Goal: Information Seeking & Learning: Understand process/instructions

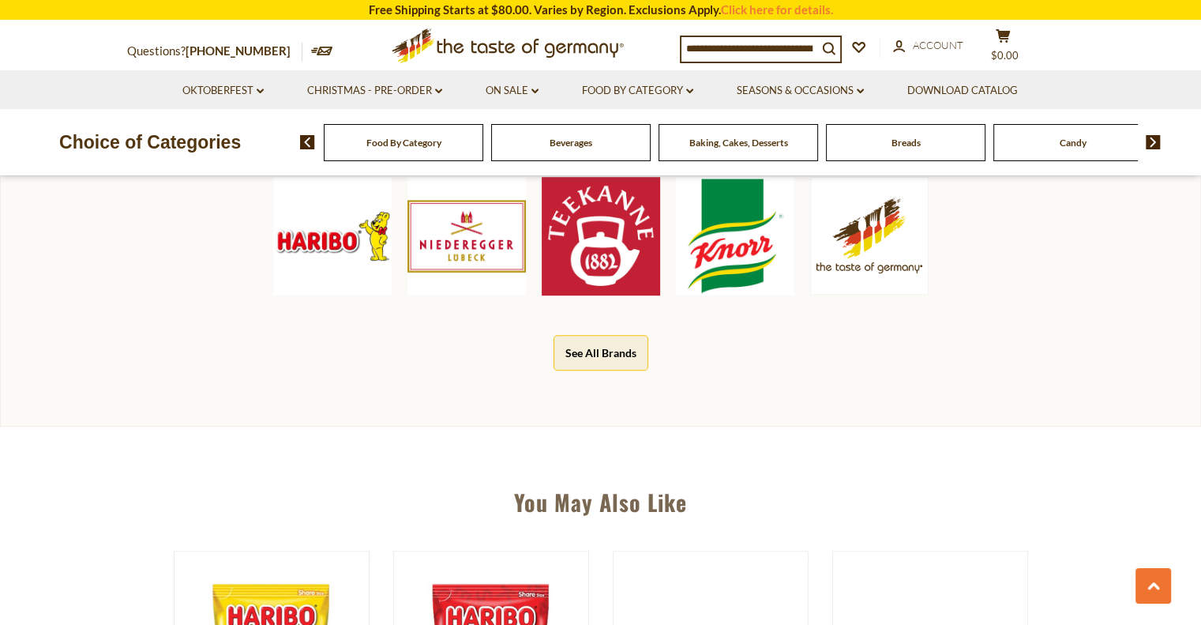
scroll to position [1105, 0]
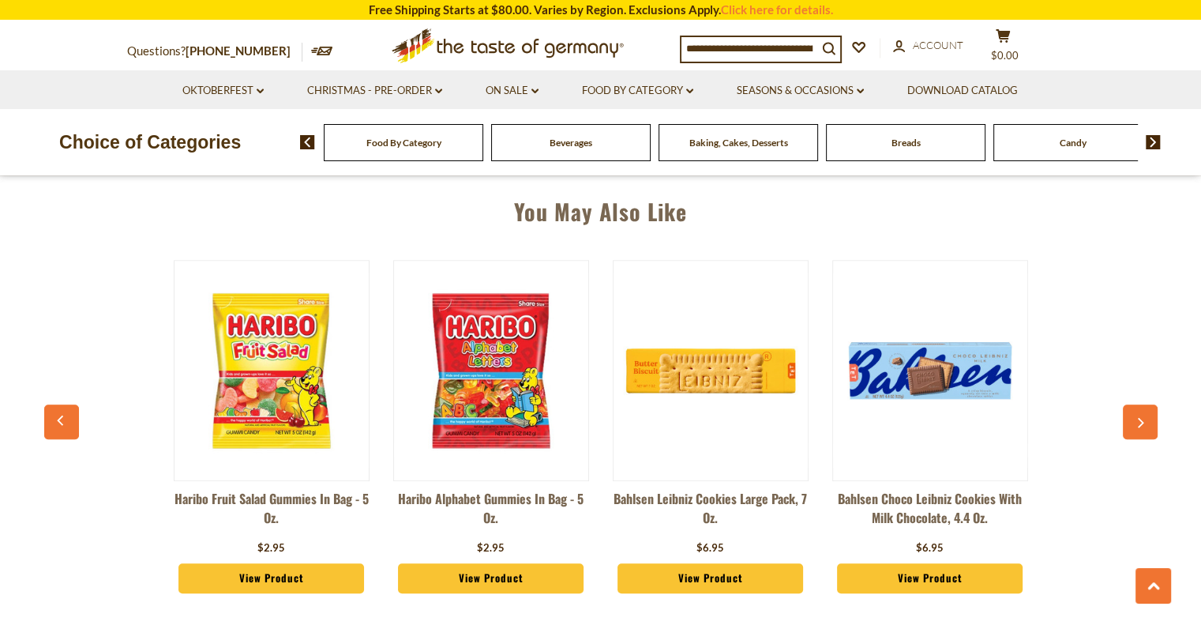
click at [935, 252] on div "Bahlsen Choco Leibniz Cookies with Milk Chocolate, 4.4 oz. $6.95 View Product" at bounding box center [930, 430] width 196 height 357
click at [678, 9] on section "Free Shipping Starts at $80.00. Varies by Region. Exclusions Apply. Click here …" at bounding box center [600, 10] width 1201 height 20
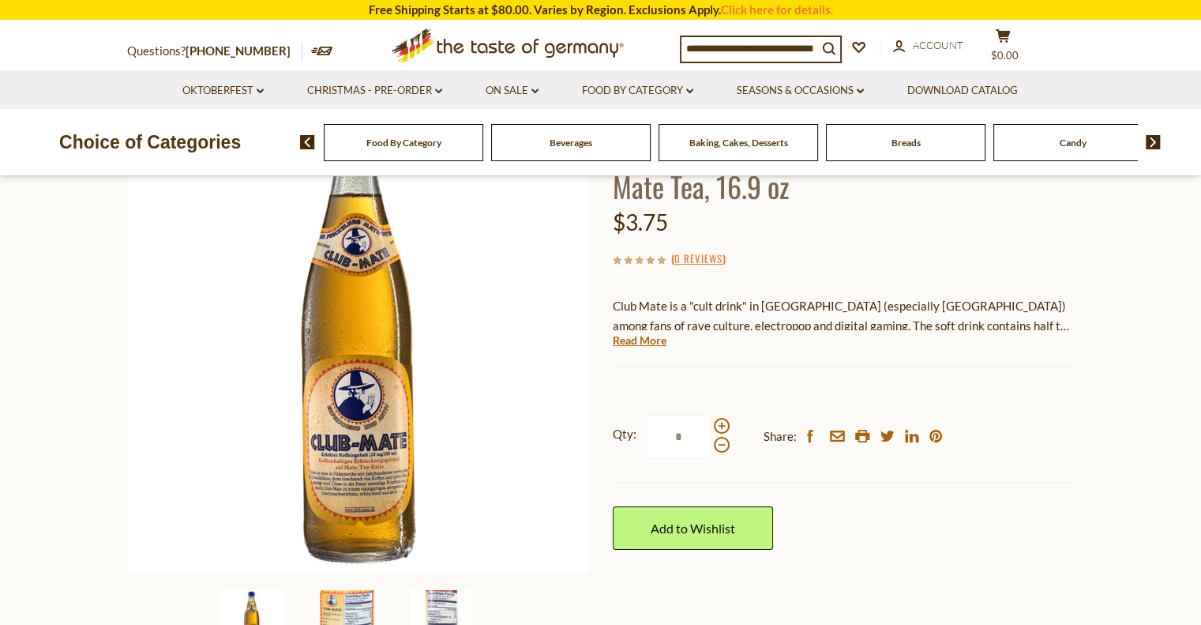
scroll to position [0, 0]
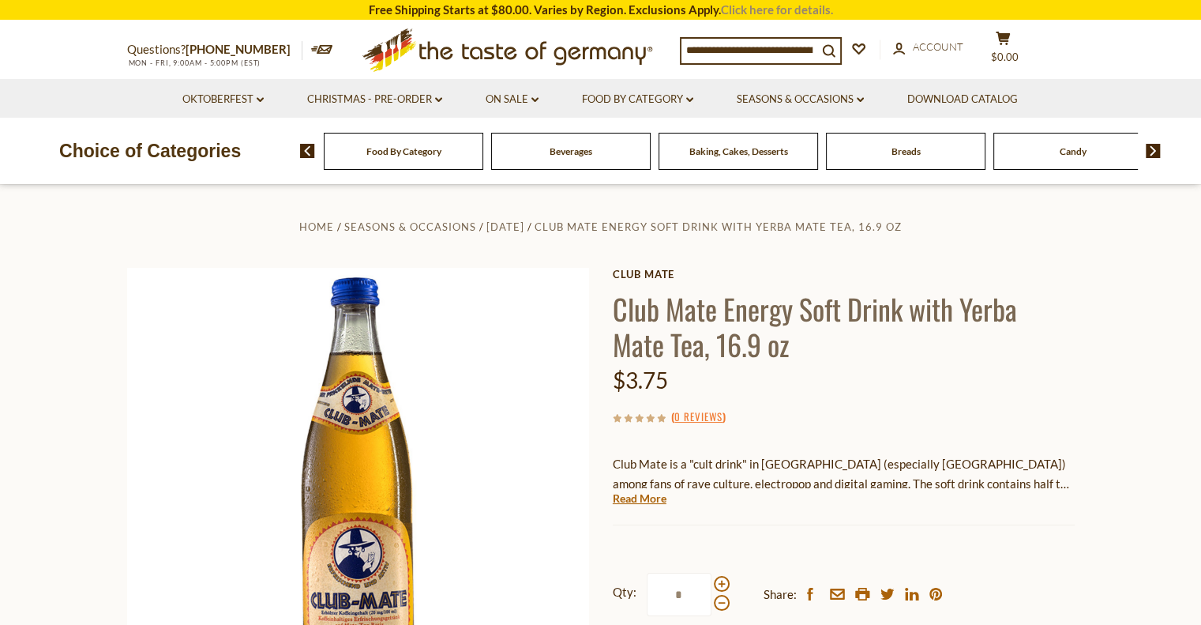
click at [736, 11] on link "Click here for details." at bounding box center [777, 9] width 112 height 14
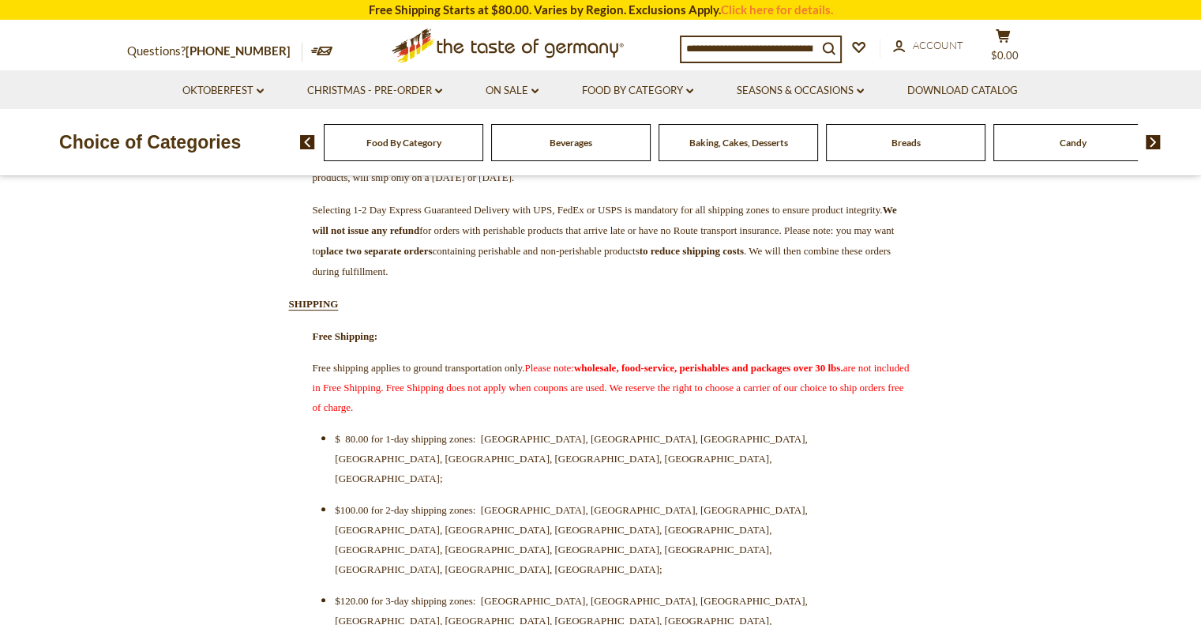
scroll to position [395, 0]
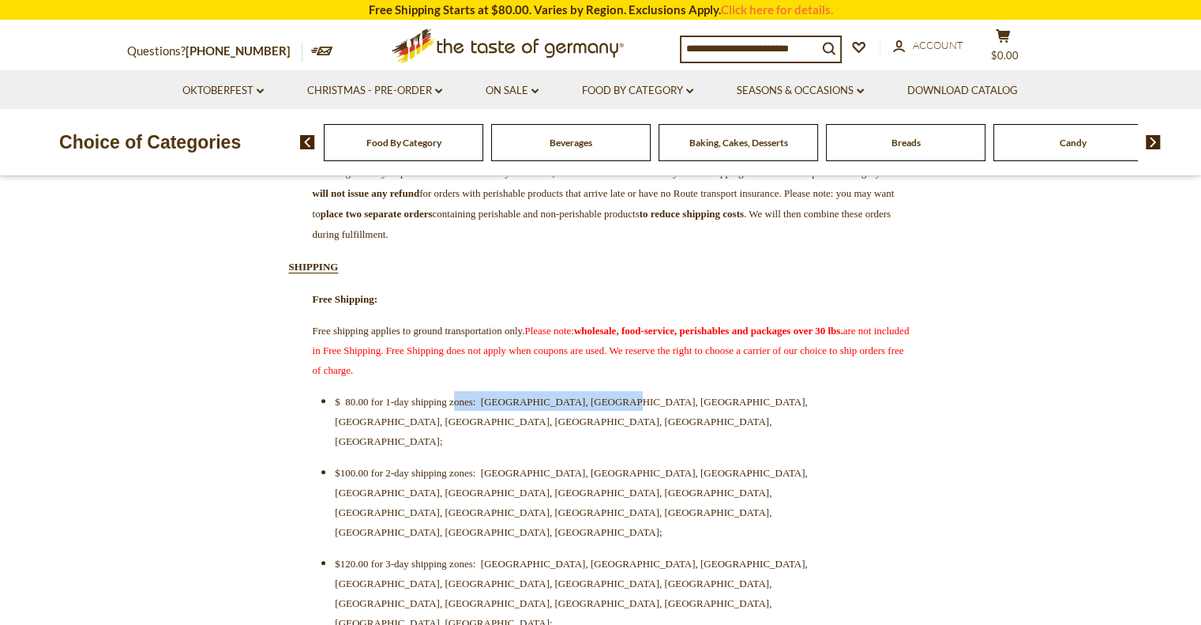
drag, startPoint x: 534, startPoint y: 418, endPoint x: 667, endPoint y: 417, distance: 132.6
click at [667, 417] on span "$ 80.00 for 1-day shipping zones: CT, DE, DC, MD, NJ, NC, PA, VA;" at bounding box center [571, 421] width 472 height 51
click at [669, 416] on span "$ 80.00 for 1-day shipping zones: CT, DE, DC, MD, NJ, NC, PA, VA;" at bounding box center [571, 421] width 472 height 51
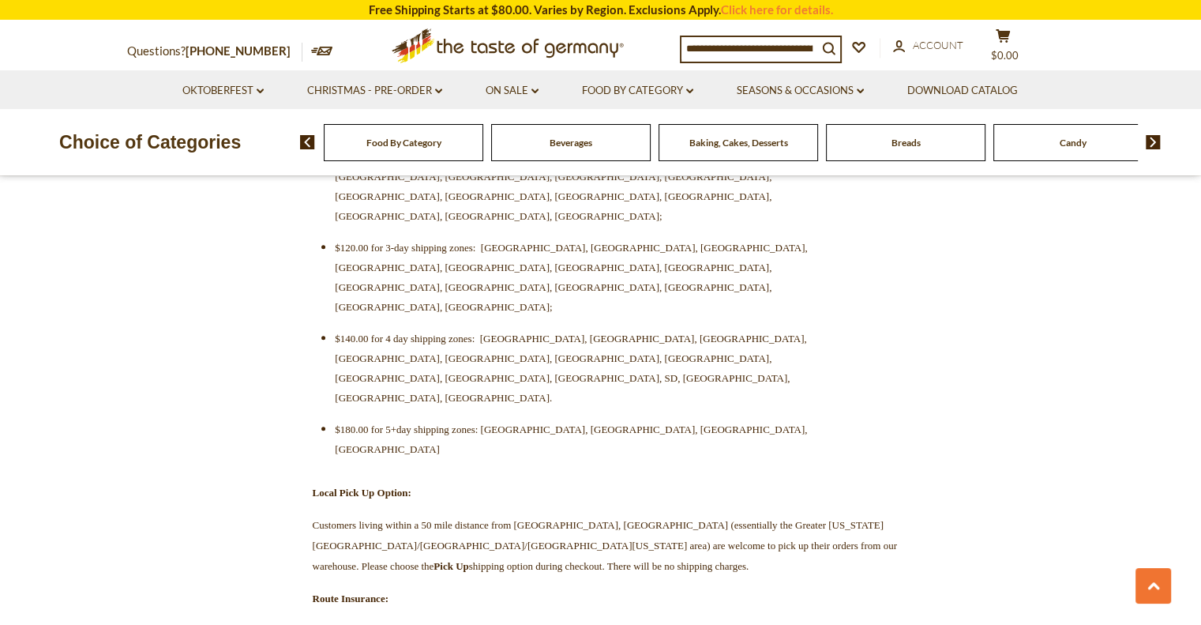
scroll to position [947, 0]
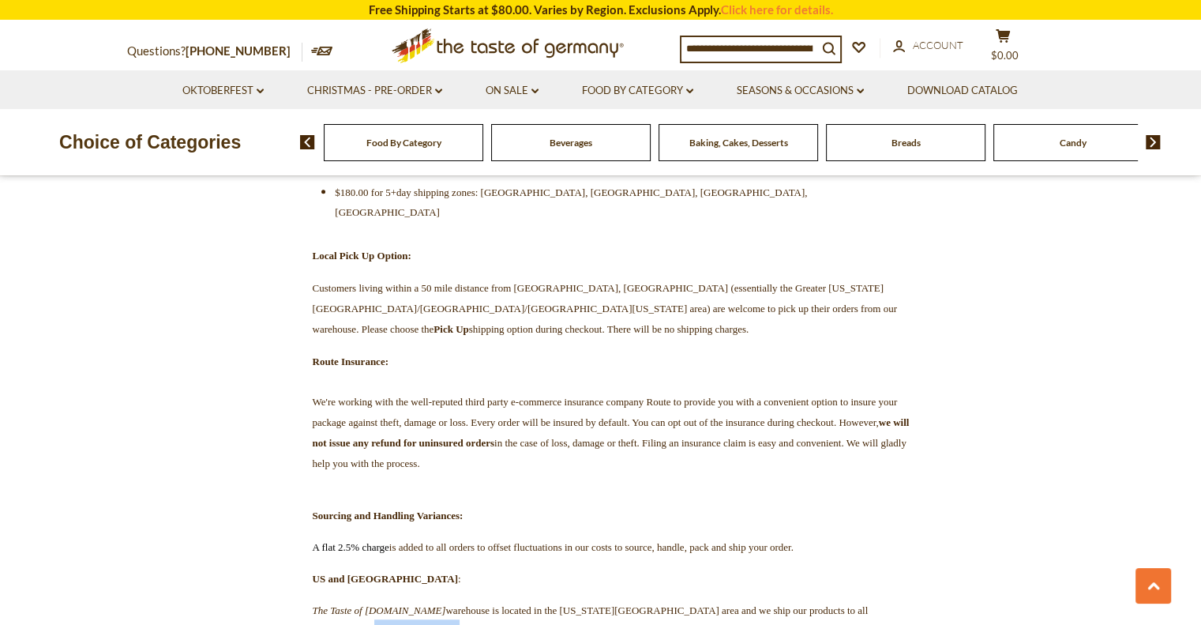
drag, startPoint x: 453, startPoint y: 429, endPoint x: 565, endPoint y: 440, distance: 112.6
drag, startPoint x: 367, startPoint y: 479, endPoint x: 474, endPoint y: 514, distance: 112.1
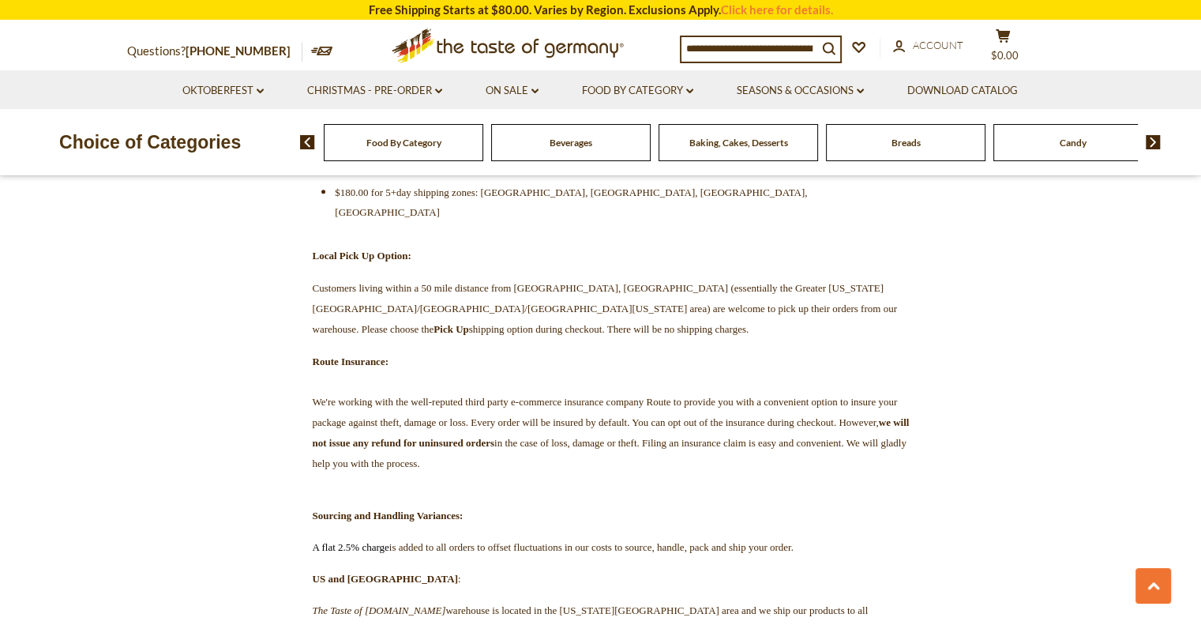
drag, startPoint x: 316, startPoint y: 539, endPoint x: 512, endPoint y: 576, distance: 199.1
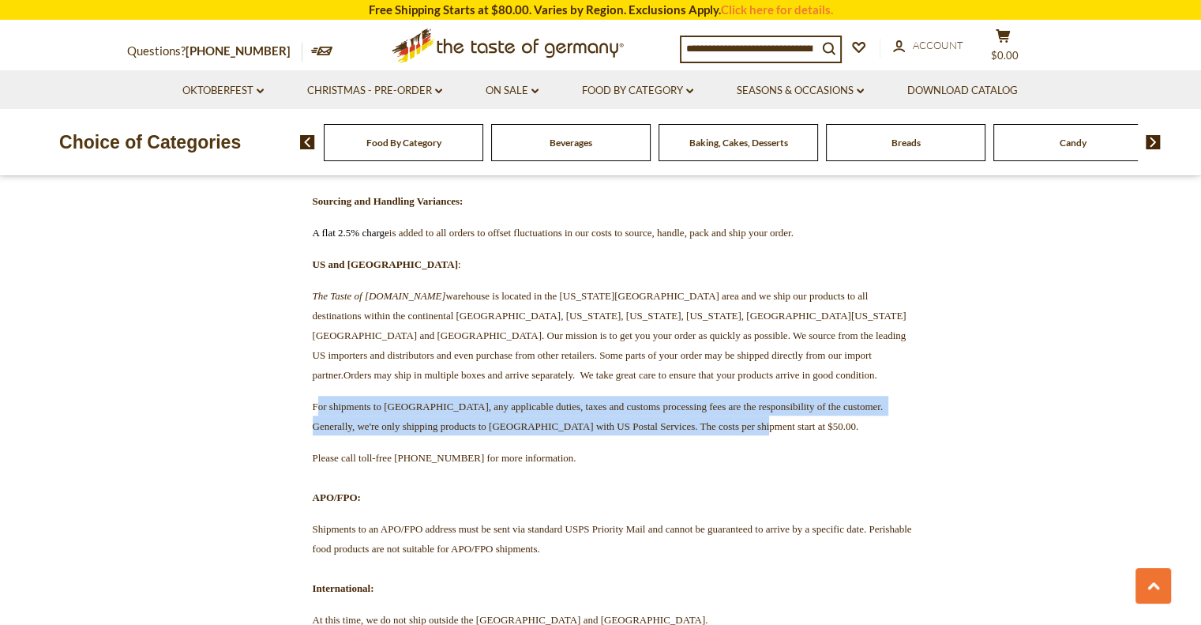
scroll to position [1263, 0]
click at [362, 399] on span "For shipments to Canada, any applicable duties, taxes and customs processing fe…" at bounding box center [599, 415] width 573 height 32
